Goal: Task Accomplishment & Management: Use online tool/utility

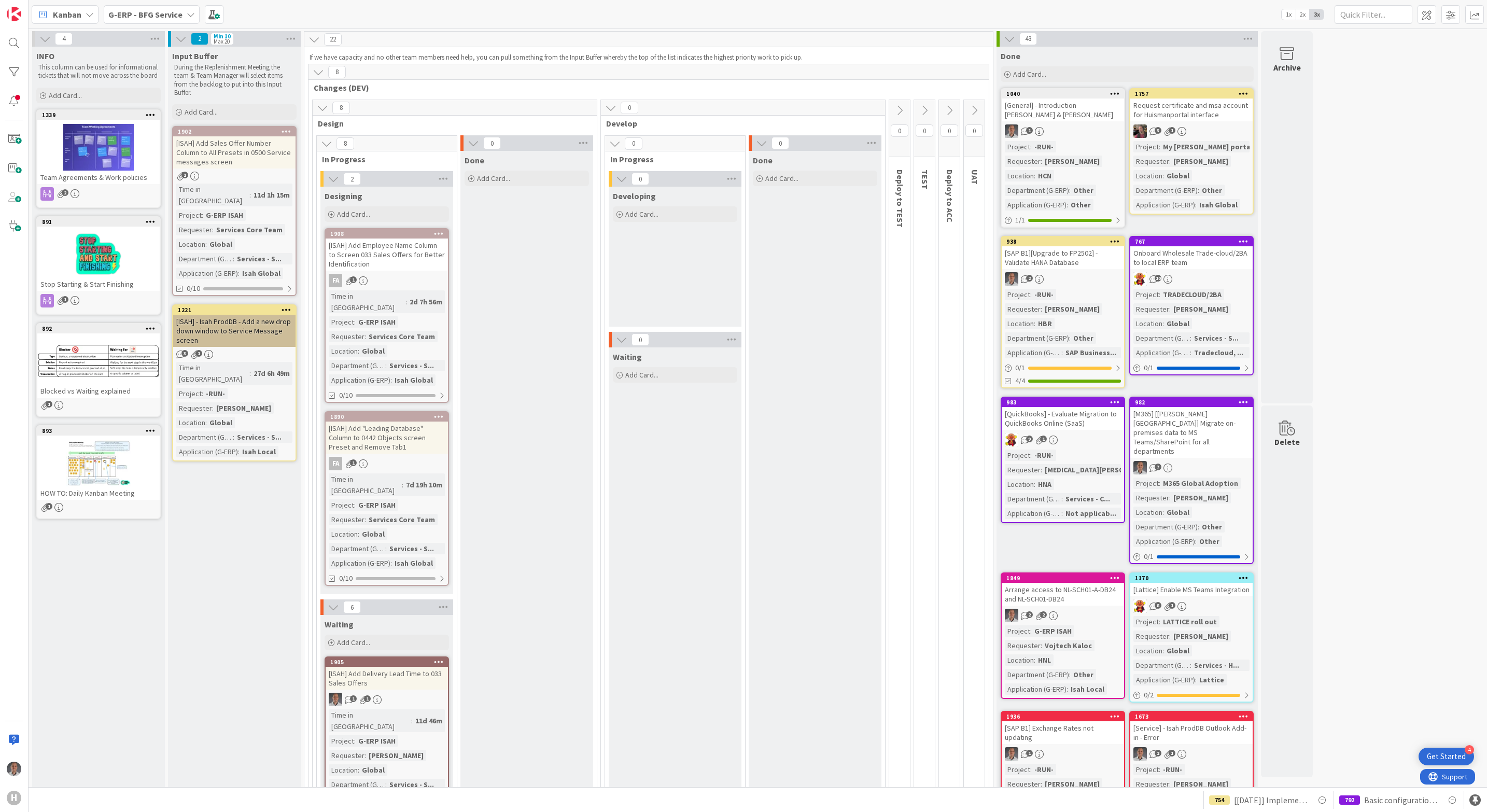
click at [174, 18] on b "G-ERP - BFG Service" at bounding box center [145, 14] width 74 height 10
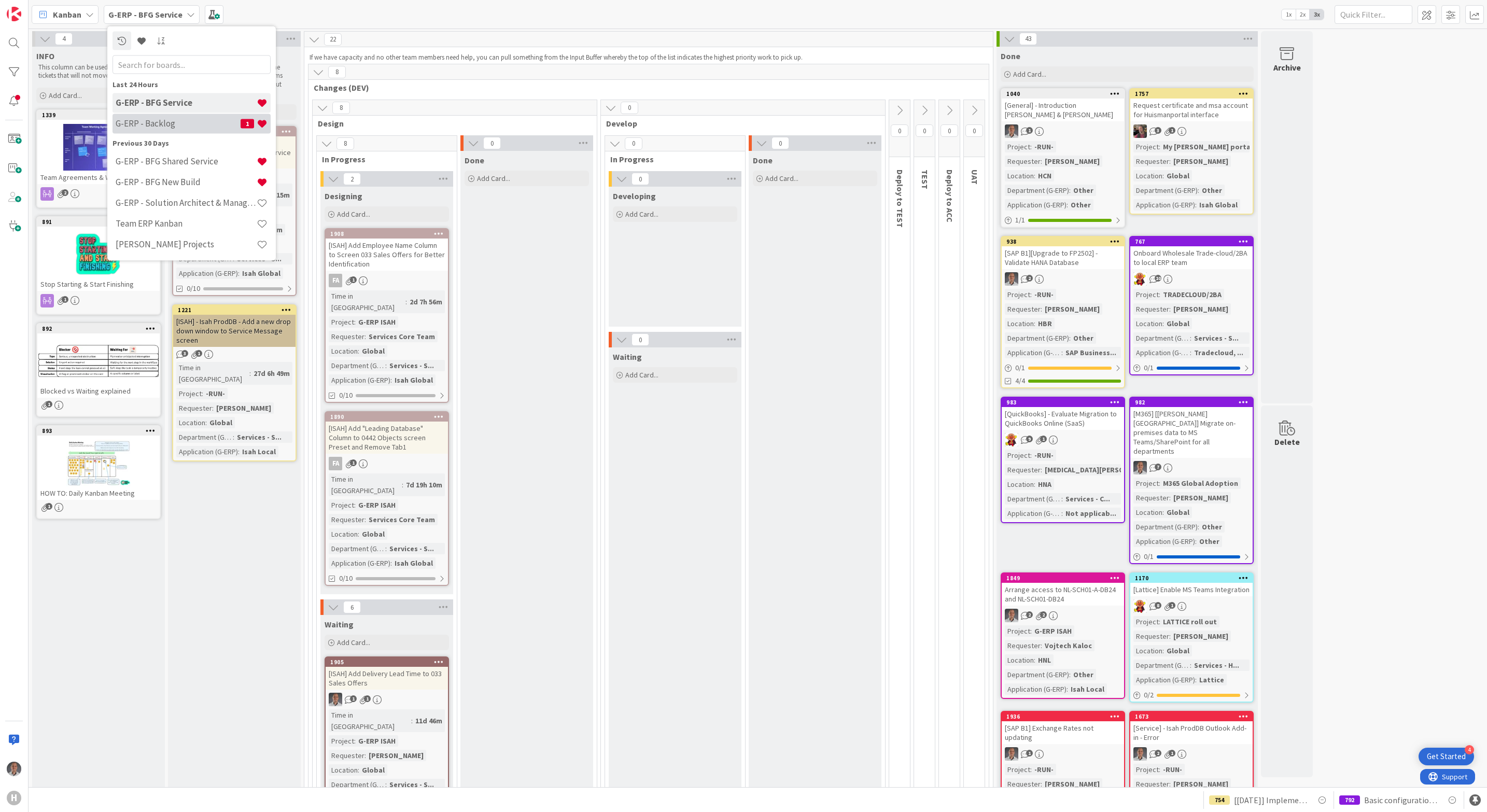
click at [170, 121] on h4 "G-ERP - Backlog" at bounding box center [178, 124] width 125 height 10
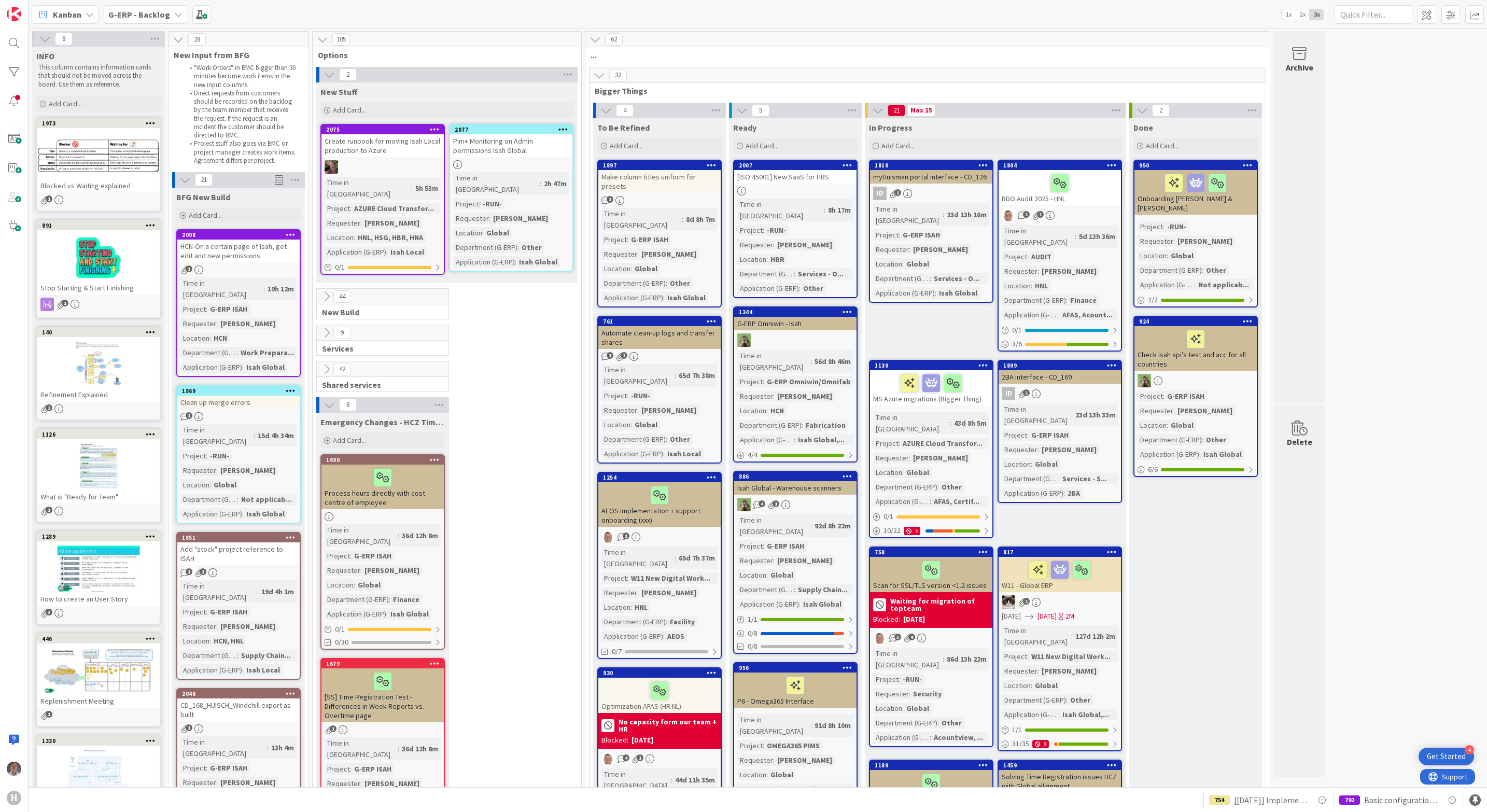
click at [328, 327] on icon at bounding box center [326, 332] width 11 height 11
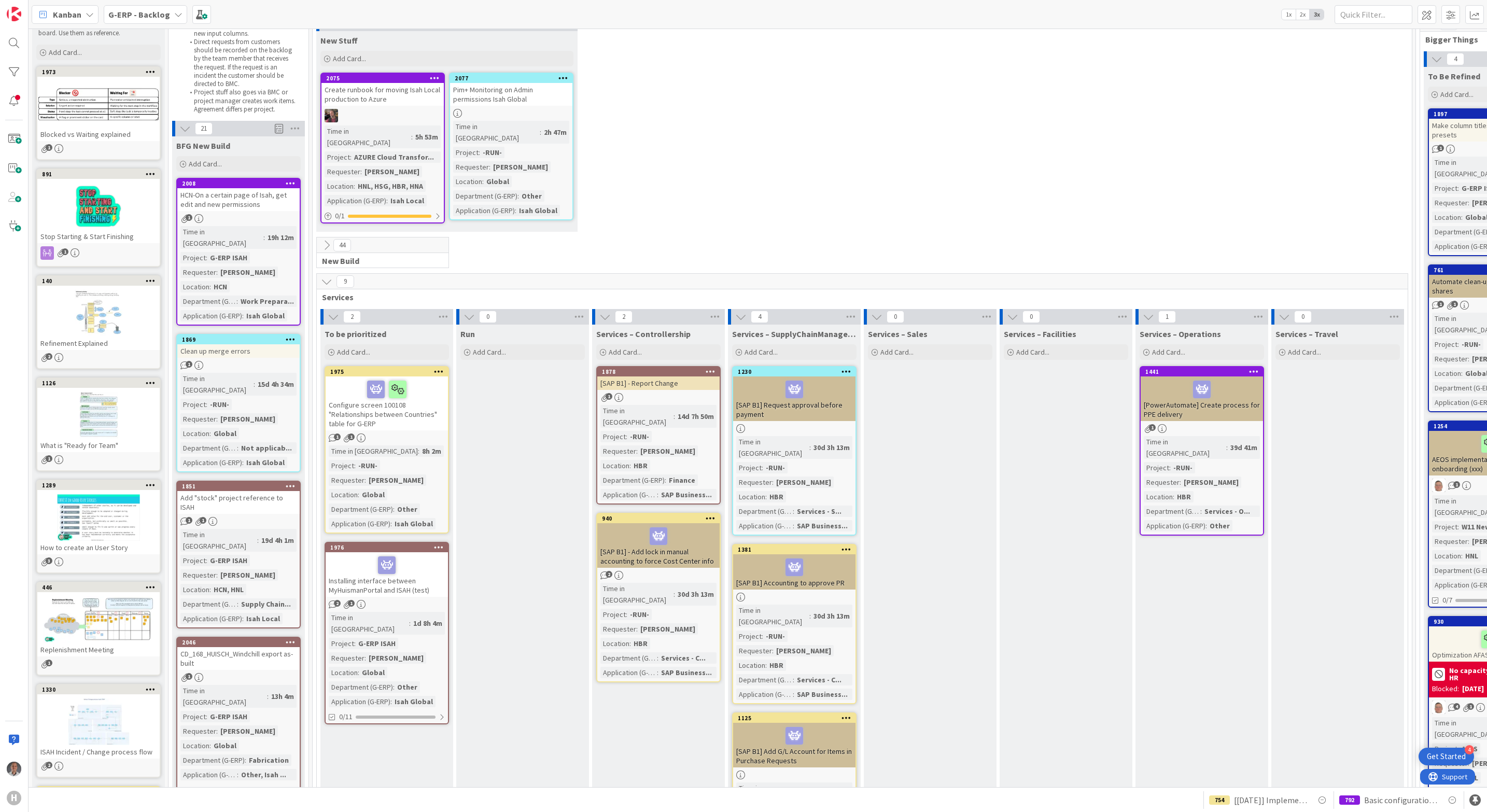
scroll to position [78, 0]
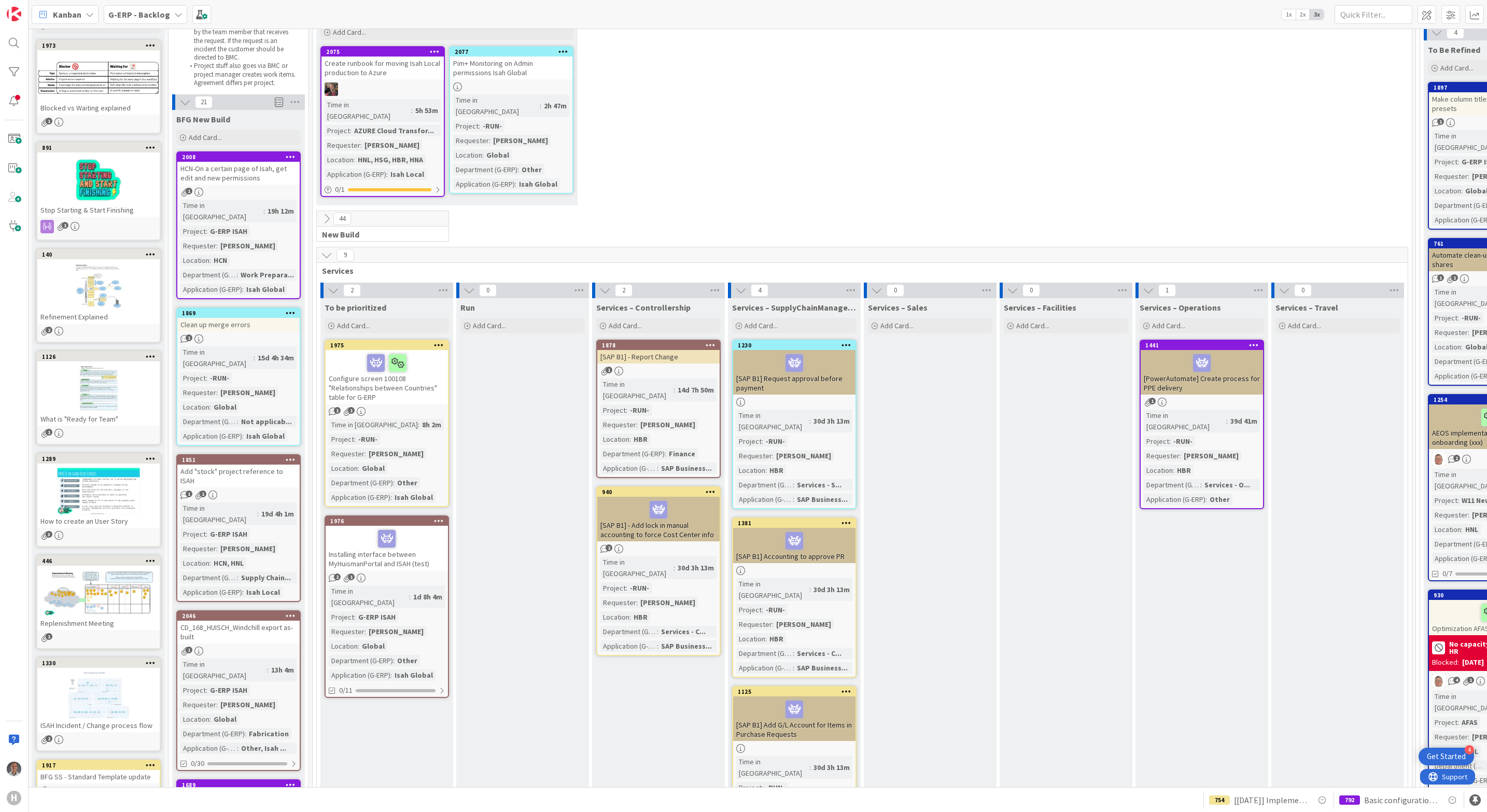
click at [431, 382] on div "Configure screen 100108 "Relationships between Countries" table for G-ERP" at bounding box center [386, 377] width 122 height 54
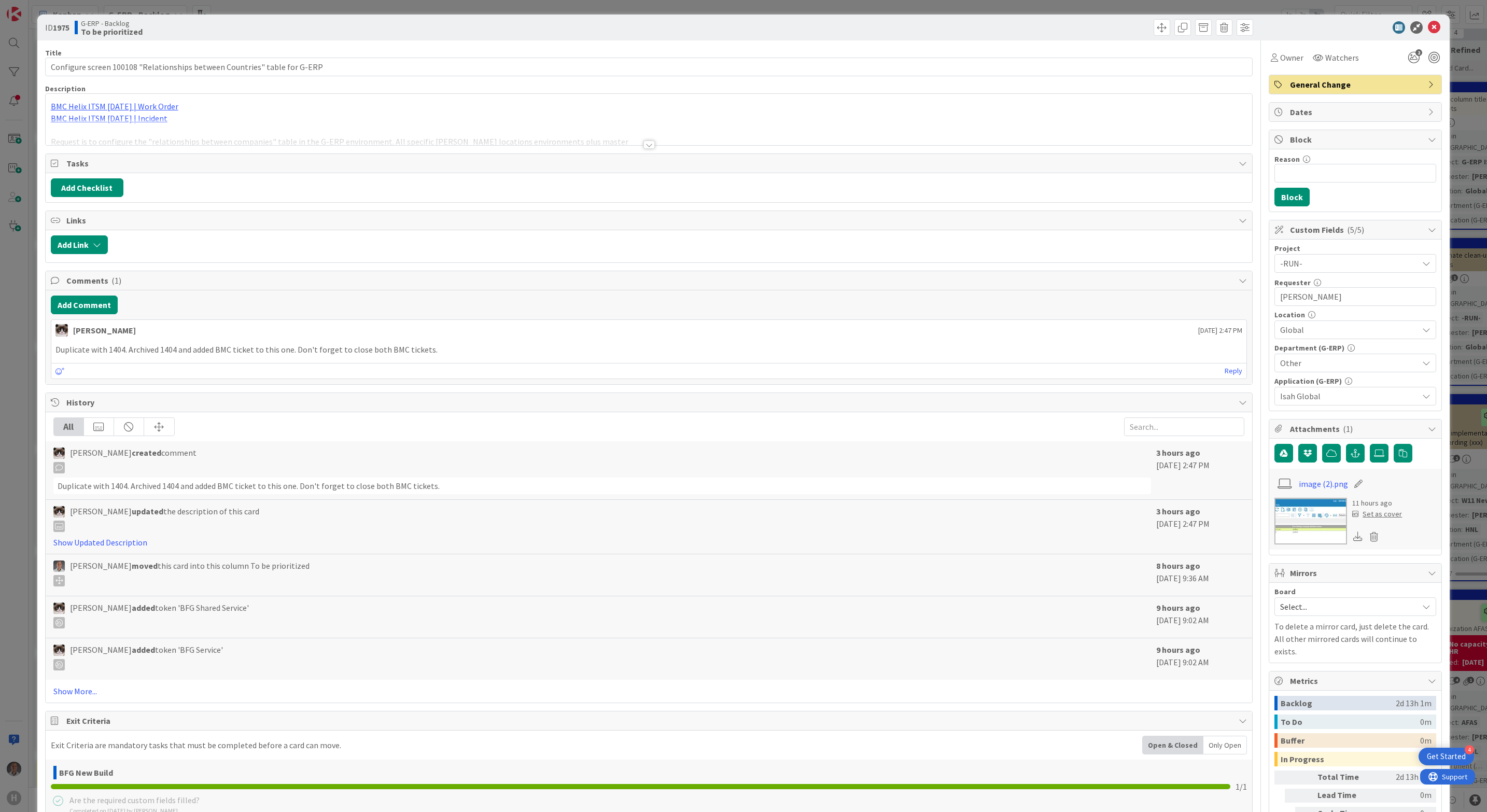
click at [643, 142] on div at bounding box center [649, 144] width 11 height 8
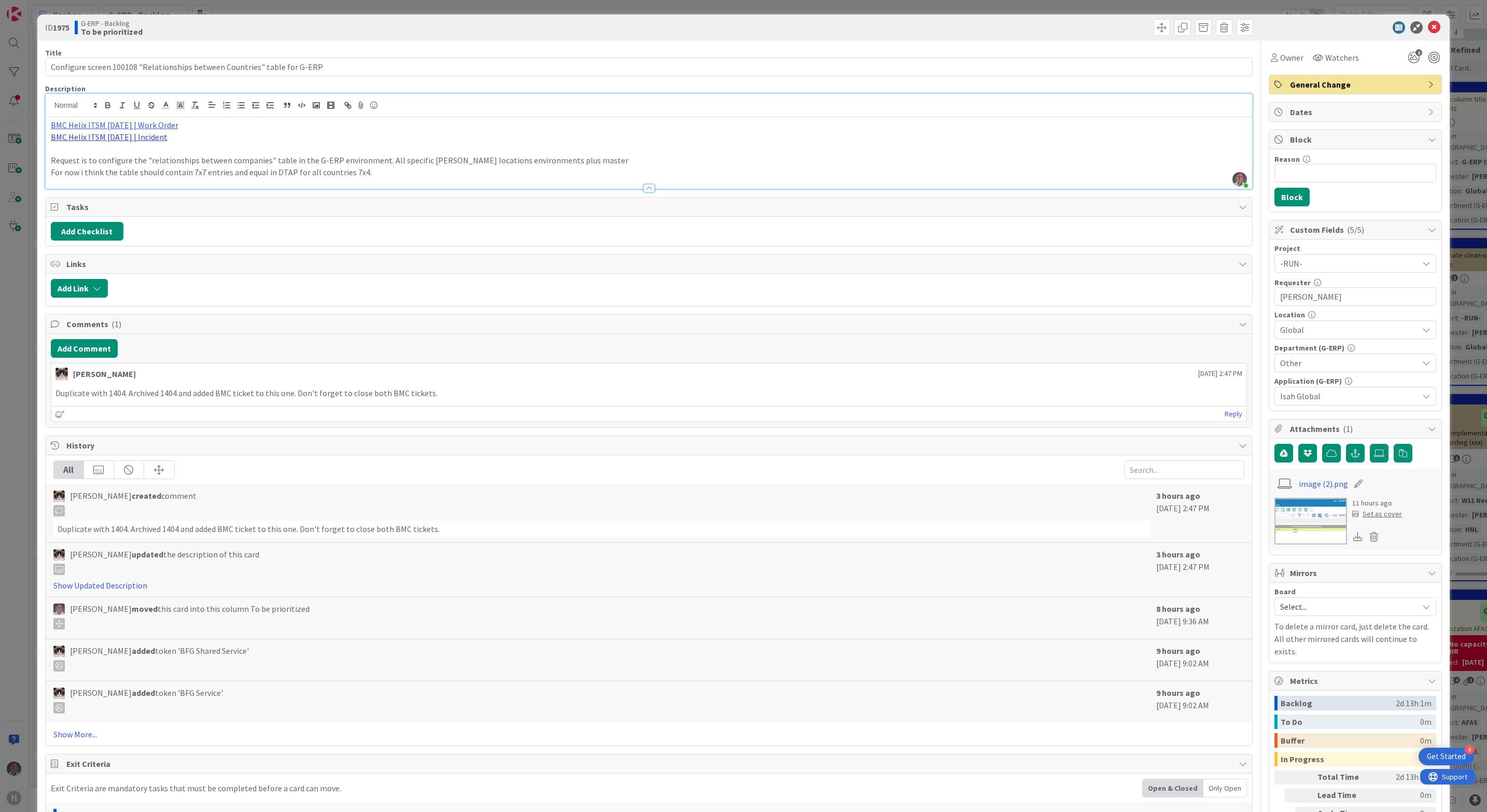
click at [140, 139] on link "BMC Helix ITSM [DATE] | Incident" at bounding box center [109, 137] width 117 height 10
click at [117, 159] on link "[URL][PERSON_NAME][DOMAIN_NAME]" at bounding box center [97, 157] width 103 height 13
click at [136, 126] on link "BMC Helix ITSM [DATE] | Work Order" at bounding box center [115, 125] width 127 height 10
click at [117, 145] on link "[URL][PERSON_NAME][DOMAIN_NAME]" at bounding box center [103, 145] width 103 height 13
click at [1282, 517] on img at bounding box center [1311, 521] width 73 height 46
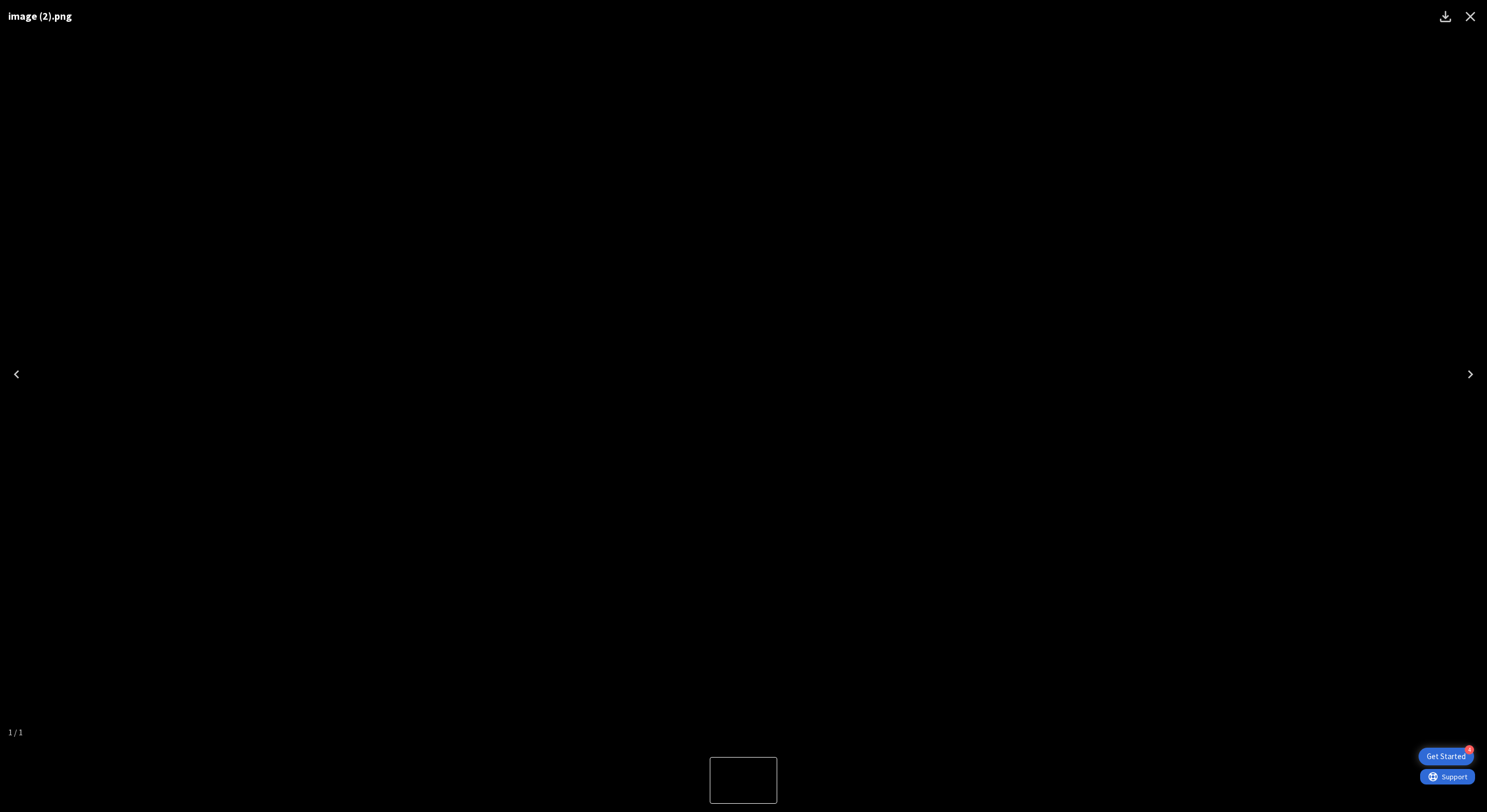
click at [1469, 14] on icon "Close" at bounding box center [1471, 16] width 10 height 10
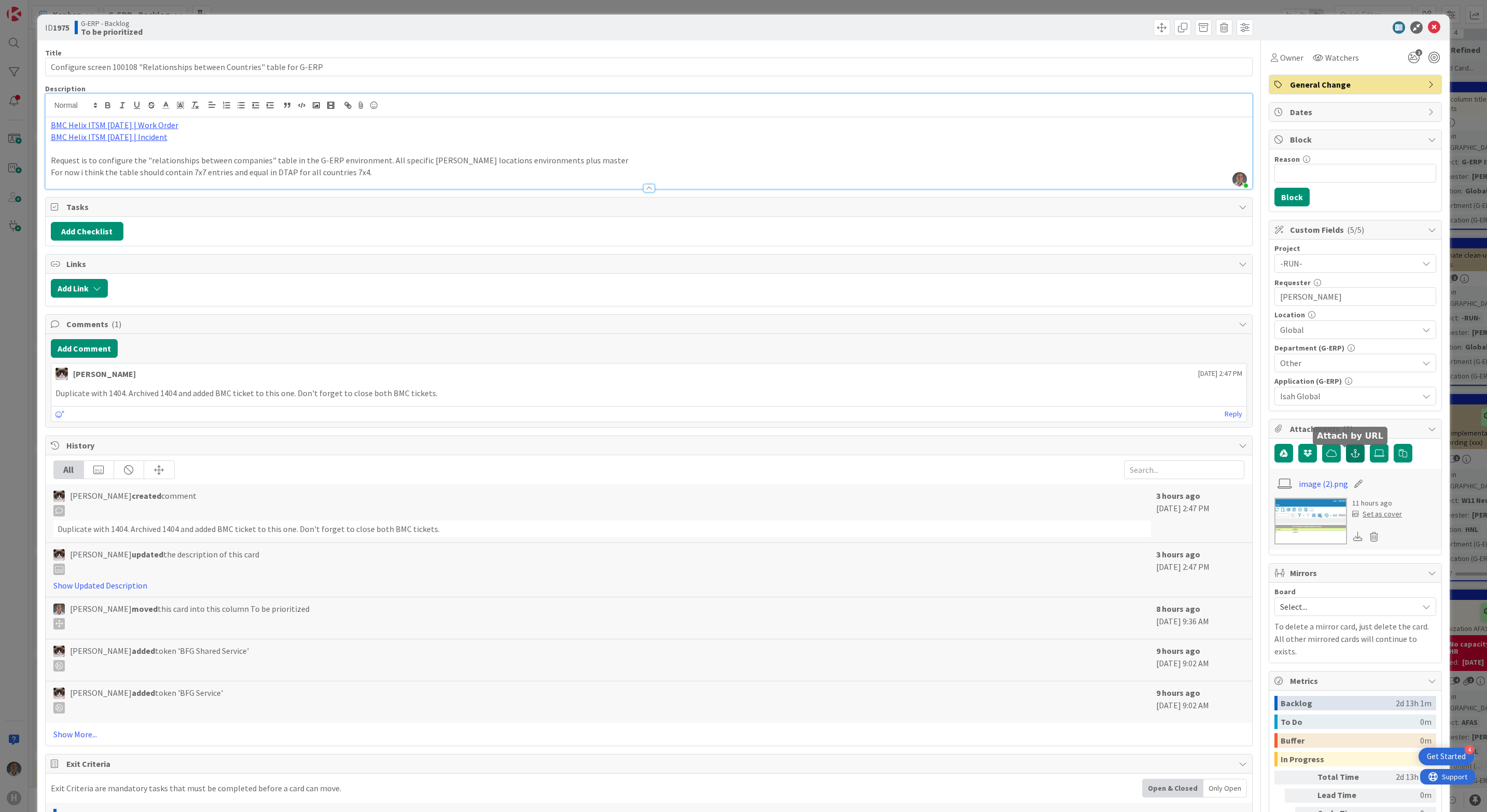
click at [1351, 456] on icon "button" at bounding box center [1356, 453] width 9 height 8
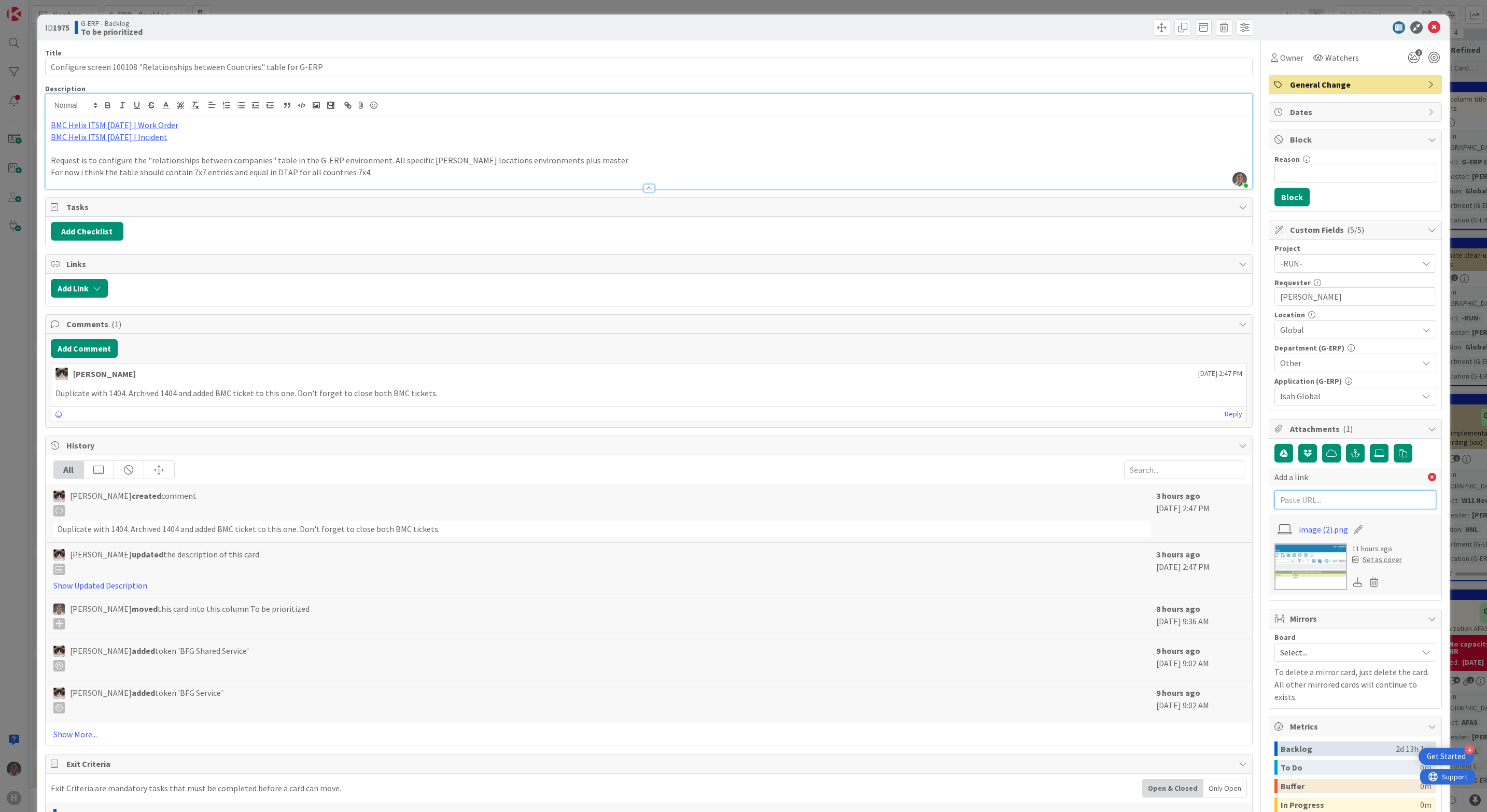
click at [1320, 497] on input "text" at bounding box center [1356, 499] width 162 height 19
paste input "[URL][PERSON_NAME][DOMAIN_NAME]"
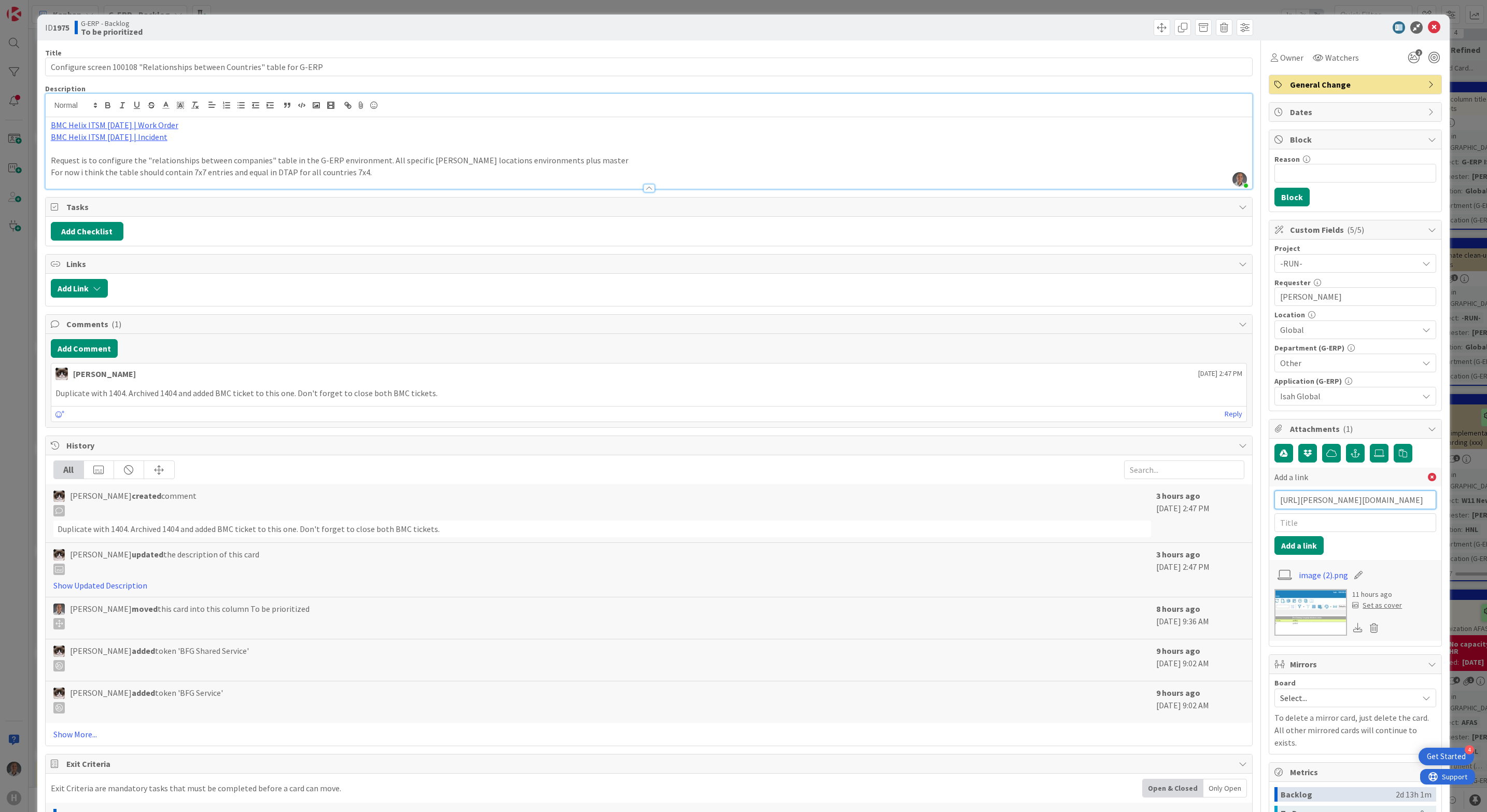
scroll to position [0, 204]
type input "[URL][PERSON_NAME][DOMAIN_NAME]"
click at [1299, 529] on input "text" at bounding box center [1356, 523] width 162 height 19
type input "BMC Ticket"
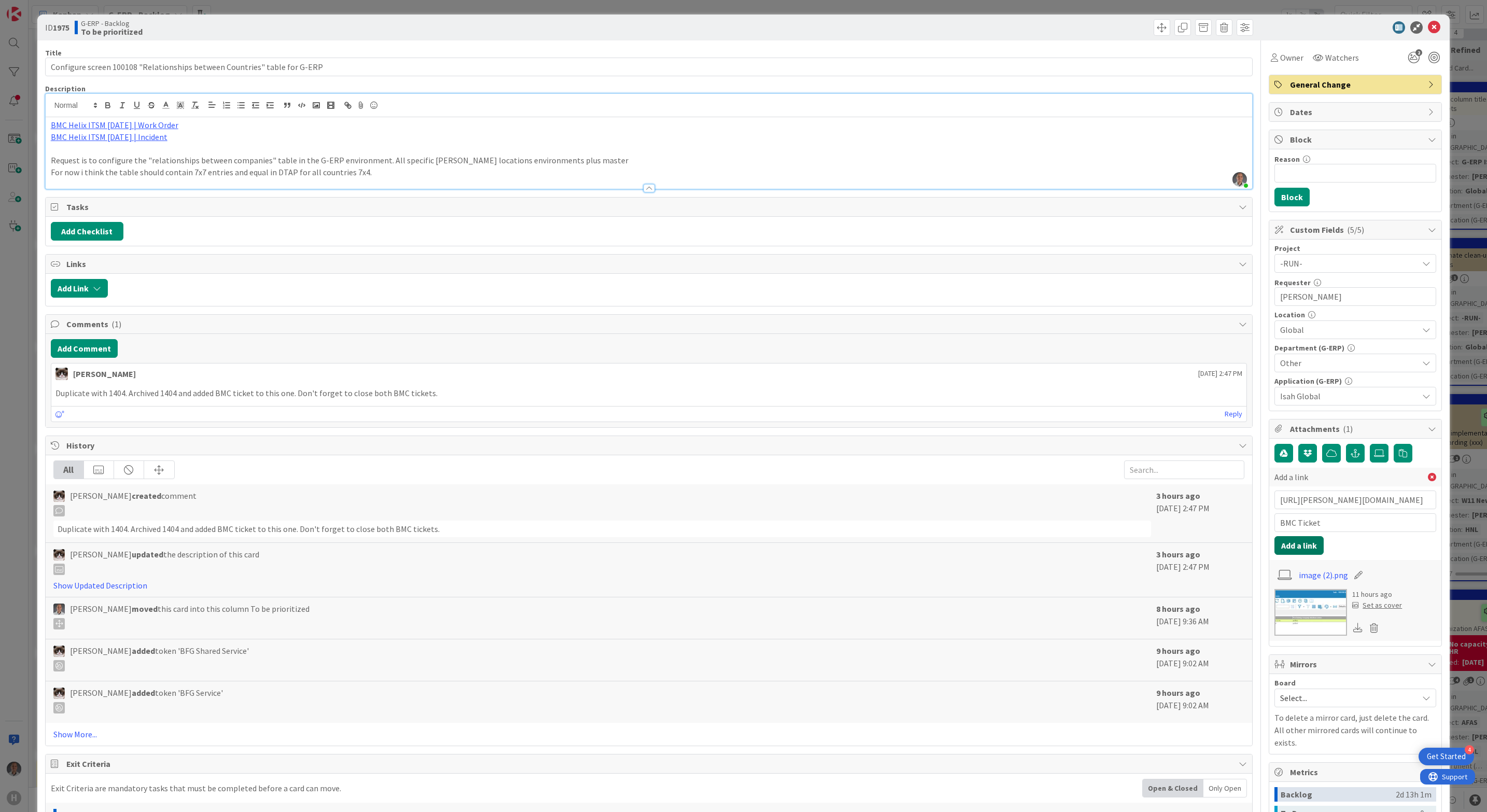
click at [1292, 547] on button "Add a link" at bounding box center [1300, 545] width 49 height 19
click at [1351, 455] on icon "button" at bounding box center [1356, 453] width 9 height 8
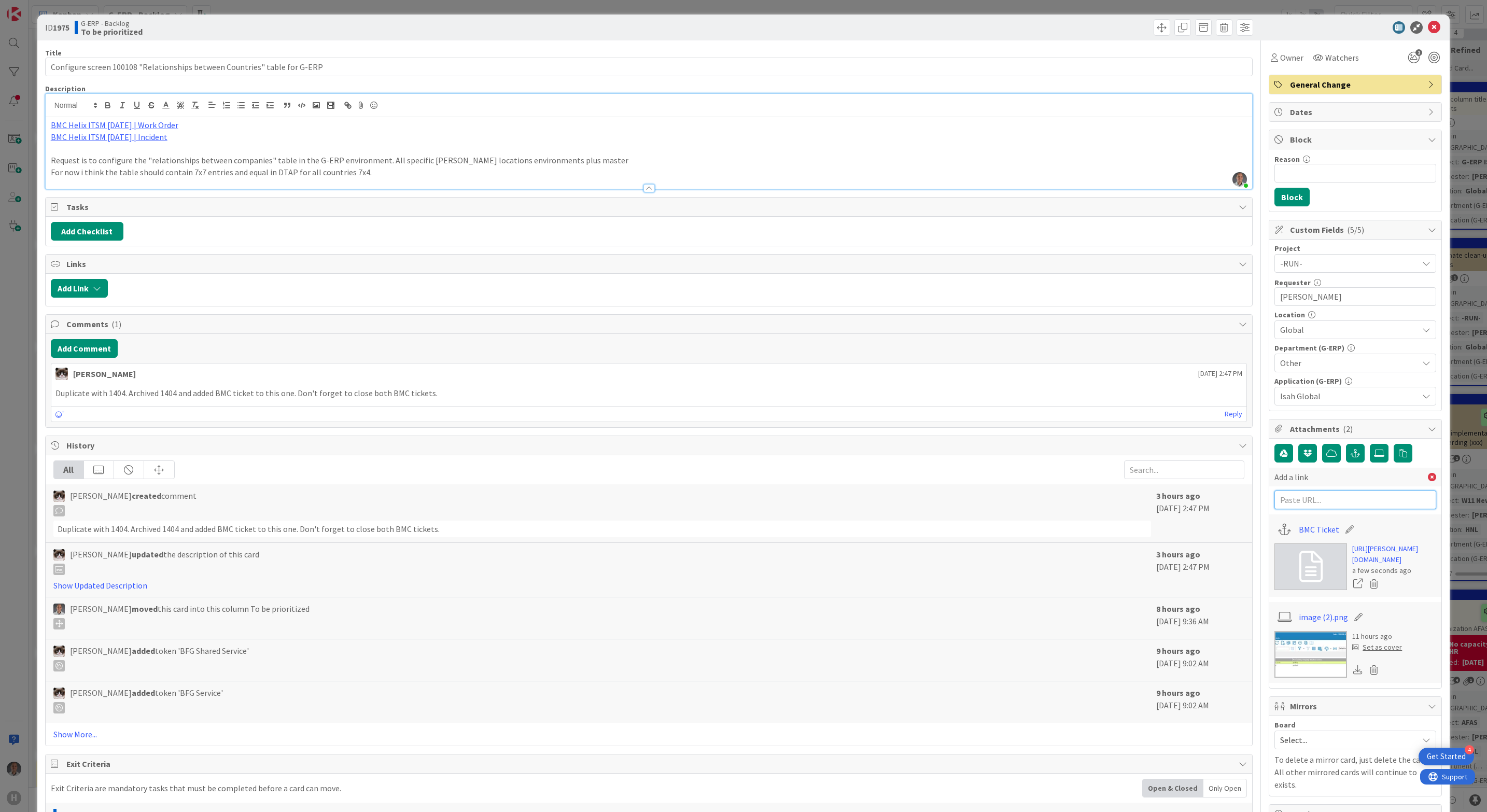
click at [1312, 502] on input "text" at bounding box center [1356, 499] width 162 height 19
paste input "[URL][PERSON_NAME][DOMAIN_NAME]"
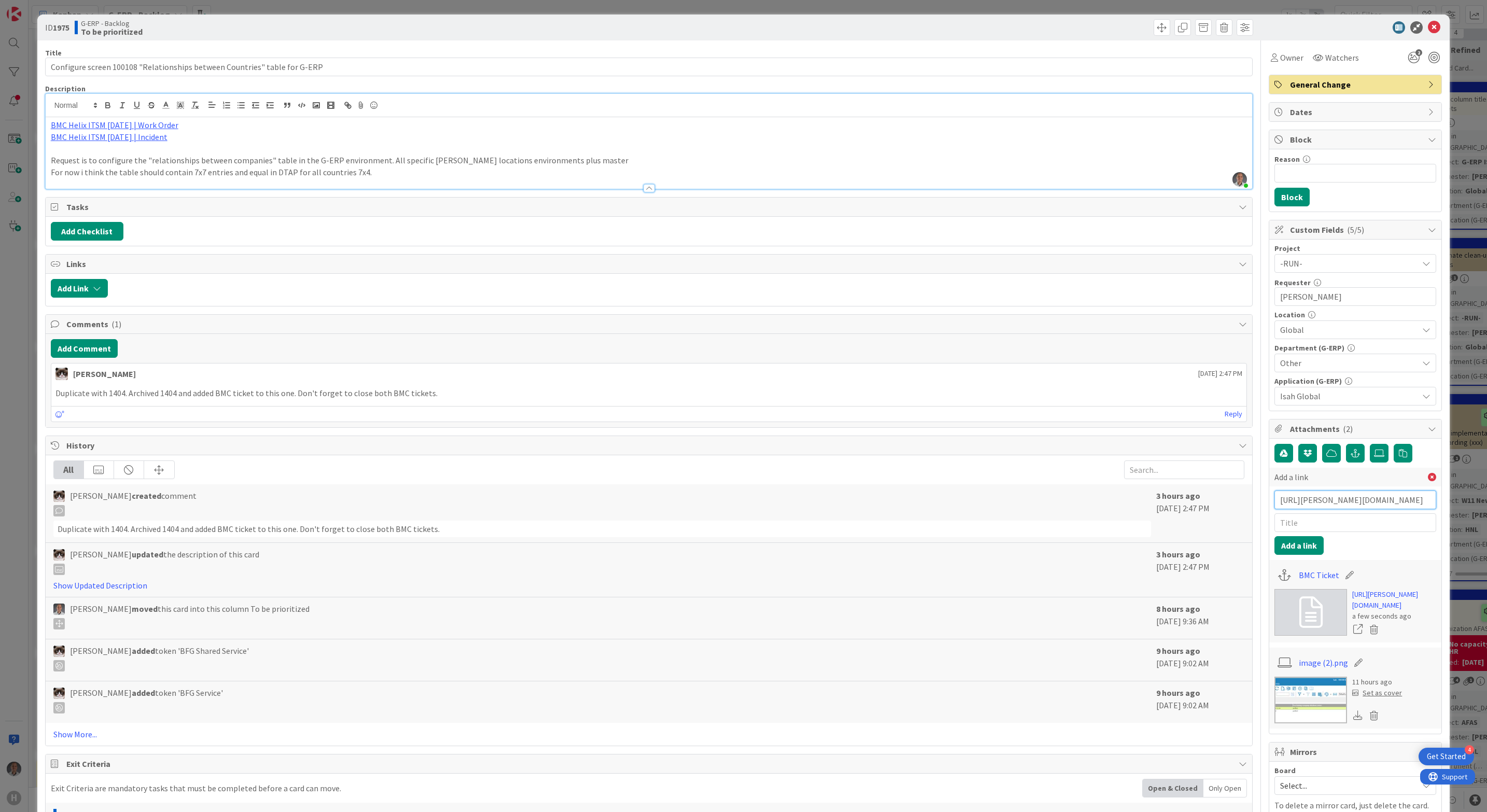
type input "[URL][PERSON_NAME][DOMAIN_NAME]"
click at [1309, 529] on input "text" at bounding box center [1356, 523] width 162 height 19
type input "BMC Ticket"
click at [1298, 546] on button "Add a link" at bounding box center [1300, 545] width 49 height 19
